Goal: Navigation & Orientation: Understand site structure

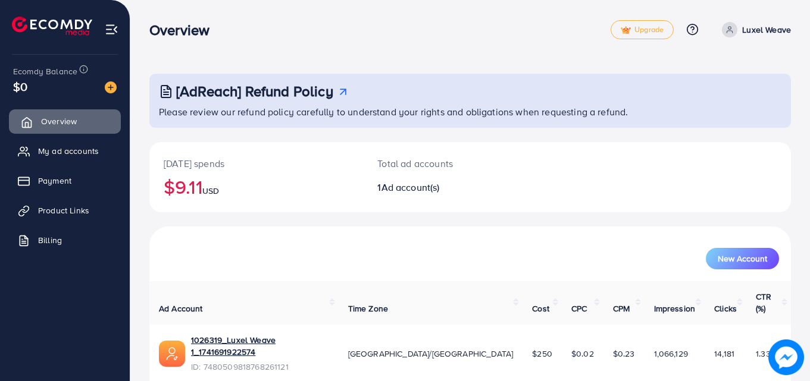
click at [65, 128] on link "Overview" at bounding box center [65, 121] width 112 height 24
click at [67, 147] on span "My ad accounts" at bounding box center [71, 151] width 61 height 12
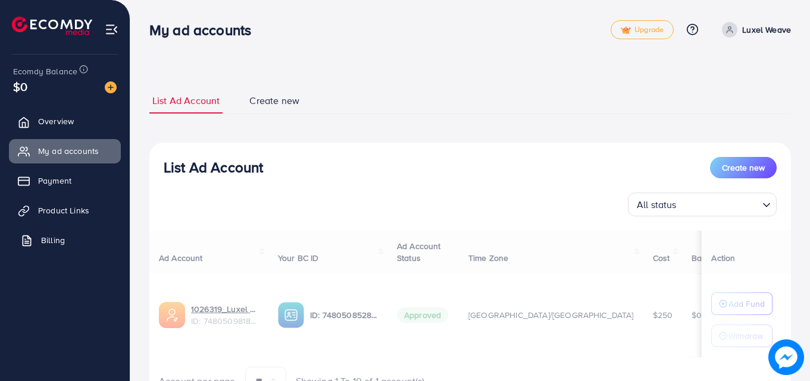
click at [75, 240] on link "Billing" at bounding box center [65, 240] width 112 height 24
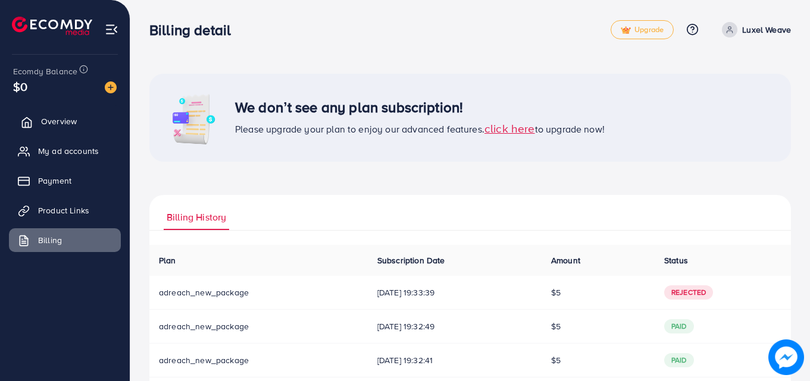
click at [65, 131] on link "Overview" at bounding box center [65, 121] width 112 height 24
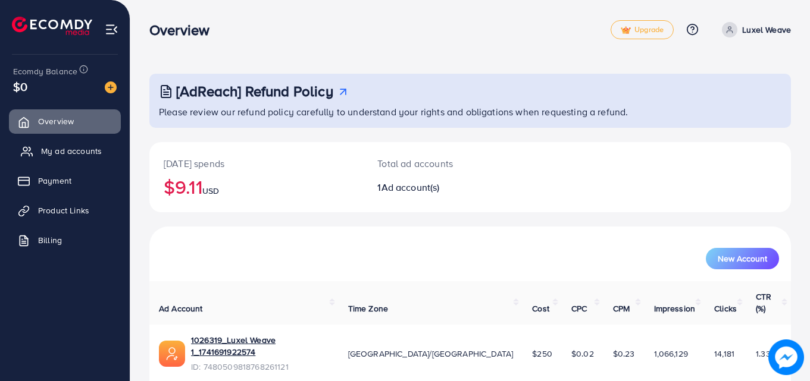
click at [77, 158] on link "My ad accounts" at bounding box center [65, 151] width 112 height 24
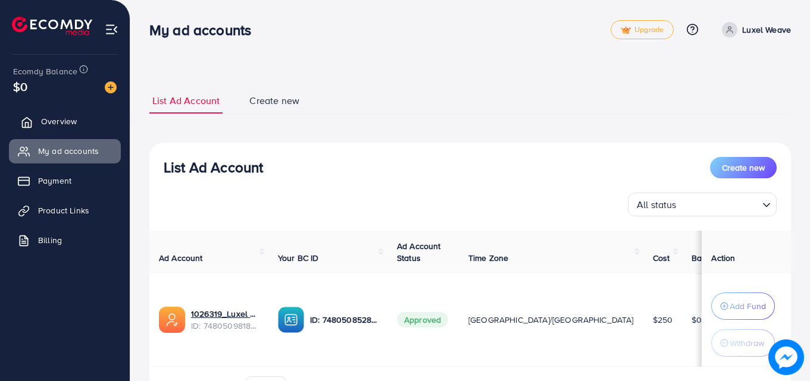
click at [65, 123] on span "Overview" at bounding box center [59, 121] width 36 height 12
